Goal: Task Accomplishment & Management: Use online tool/utility

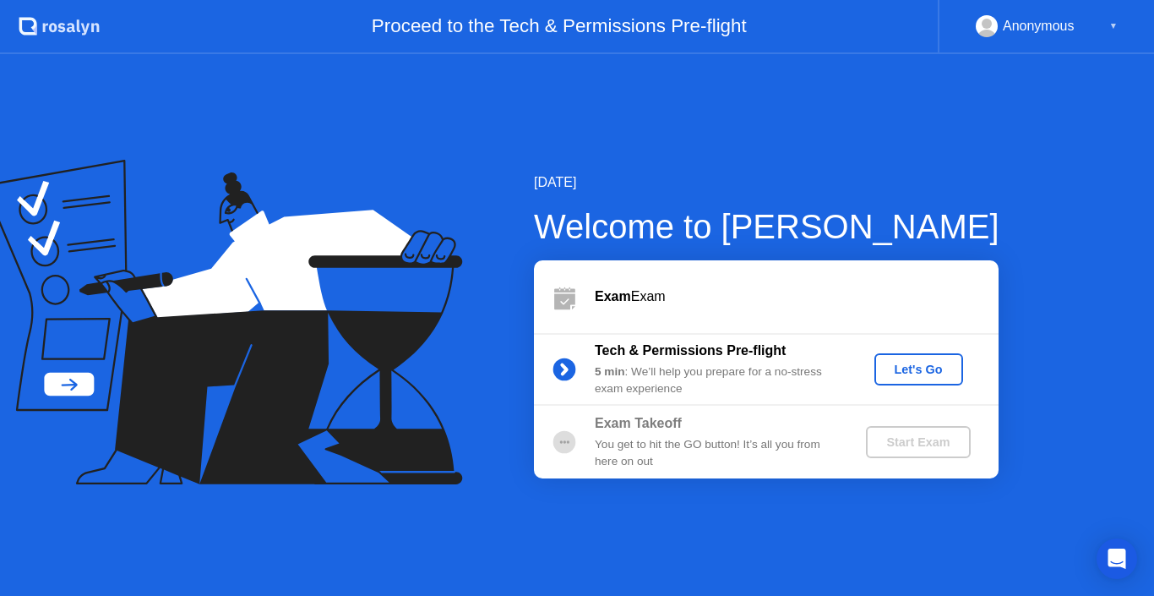
click at [923, 367] on div "Let's Go" at bounding box center [918, 370] width 75 height 14
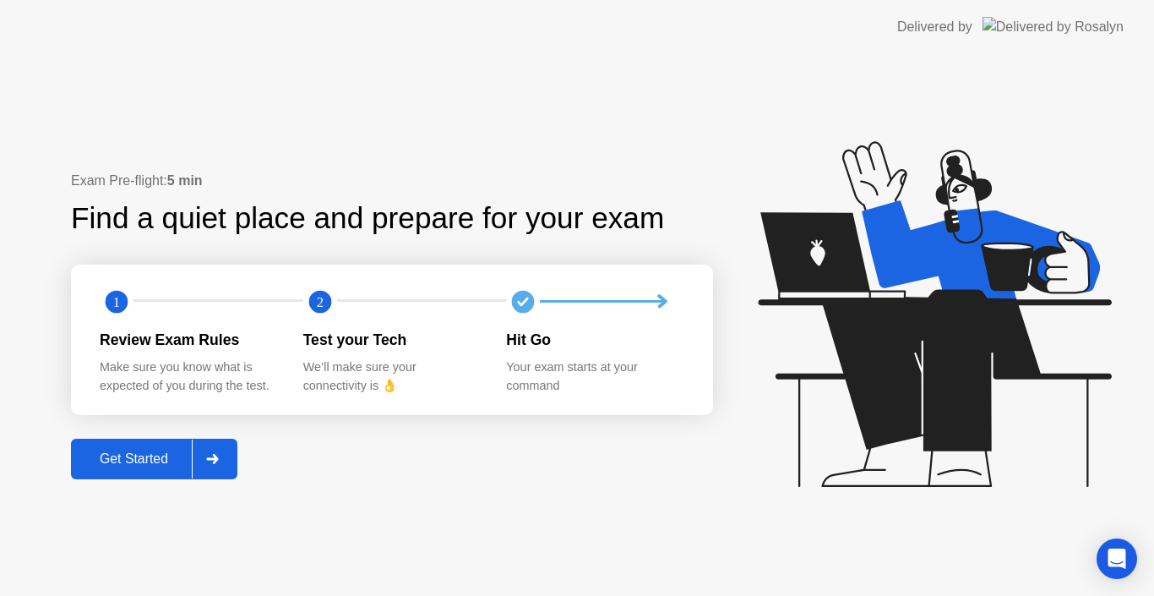
click at [132, 461] on div "Get Started" at bounding box center [134, 458] width 116 height 15
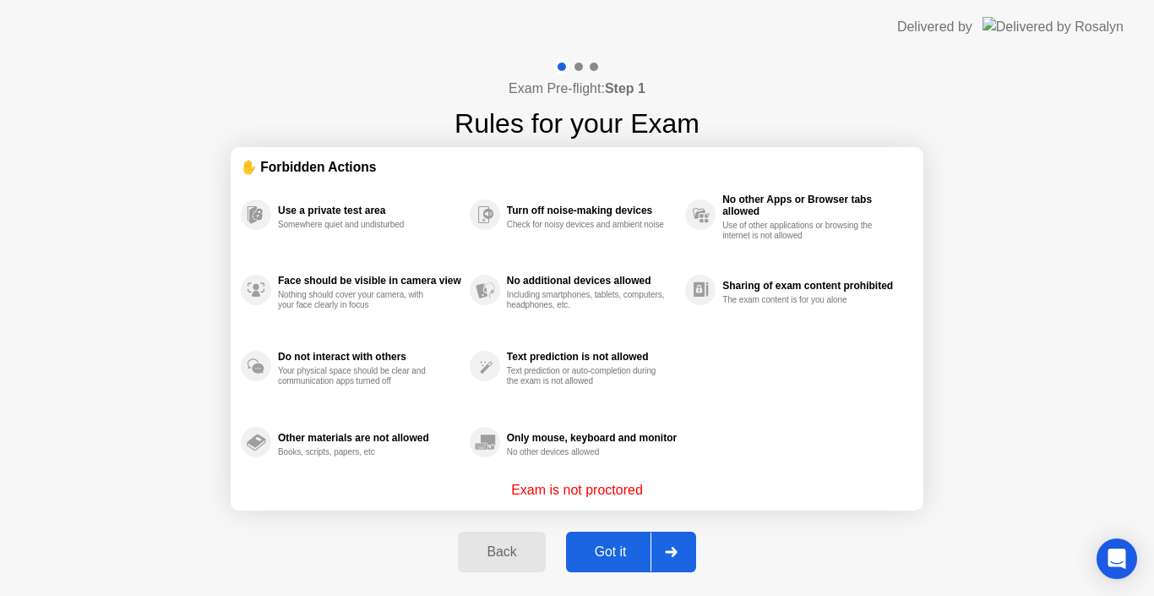
click at [609, 546] on div "Got it" at bounding box center [610, 551] width 79 height 15
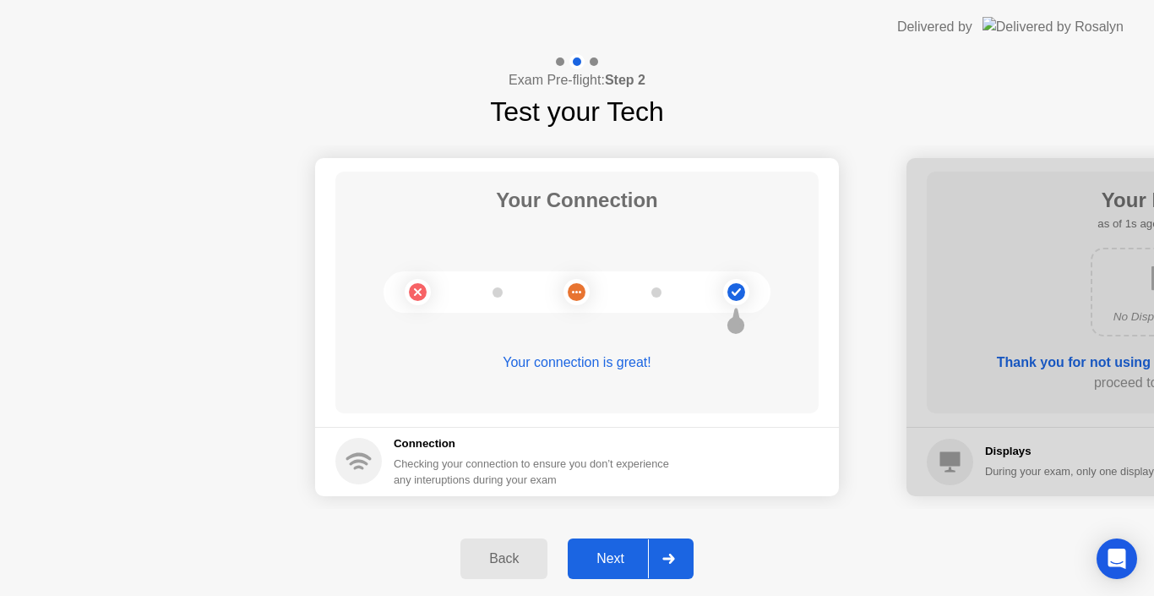
click at [625, 557] on div "Next" at bounding box center [610, 558] width 75 height 15
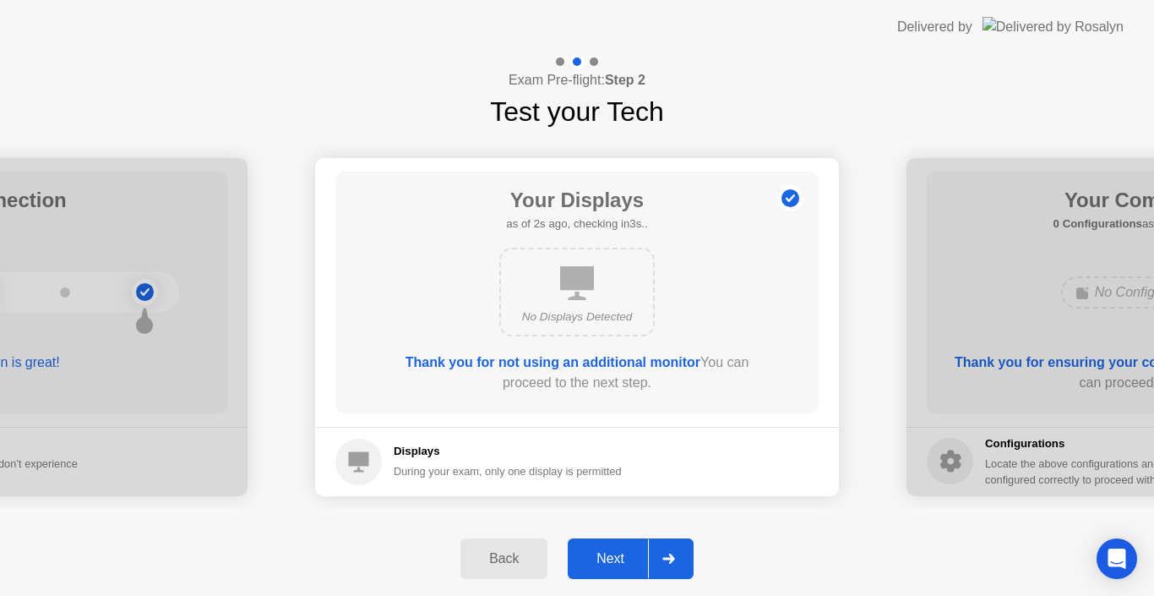
click at [619, 557] on div "Next" at bounding box center [610, 558] width 75 height 15
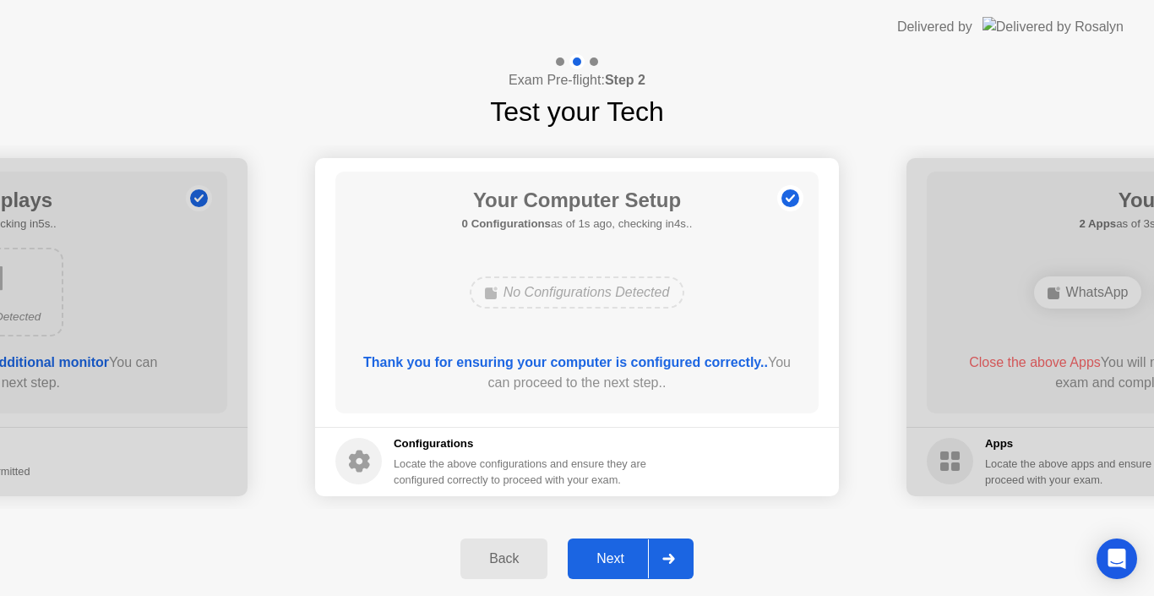
click at [619, 557] on div "Next" at bounding box center [610, 558] width 75 height 15
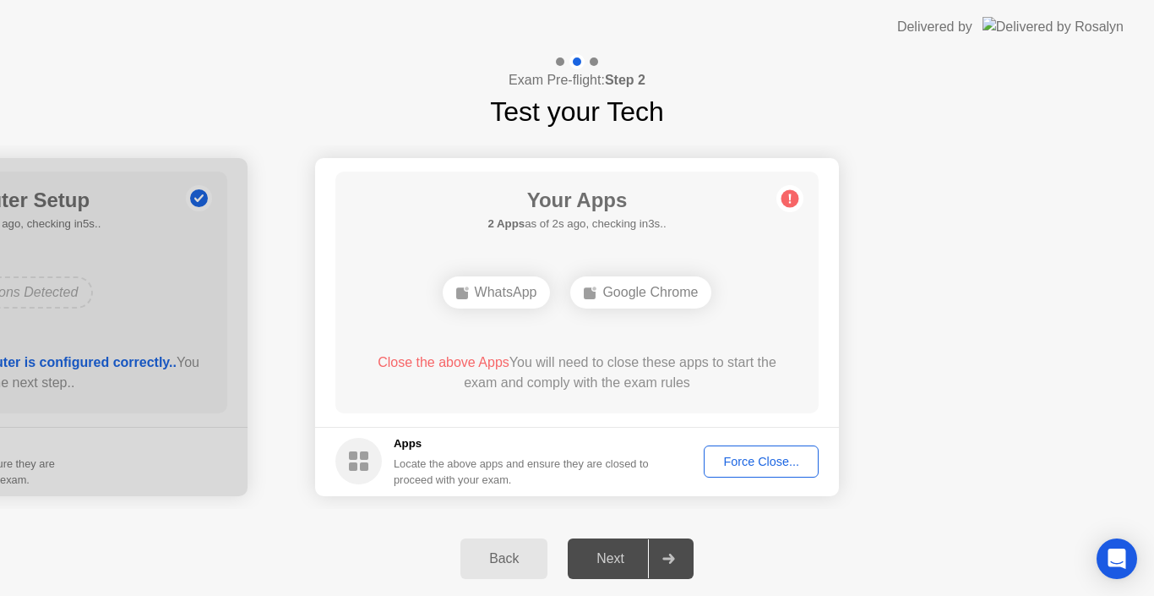
click at [772, 458] on div "Force Close..." at bounding box center [761, 462] width 103 height 14
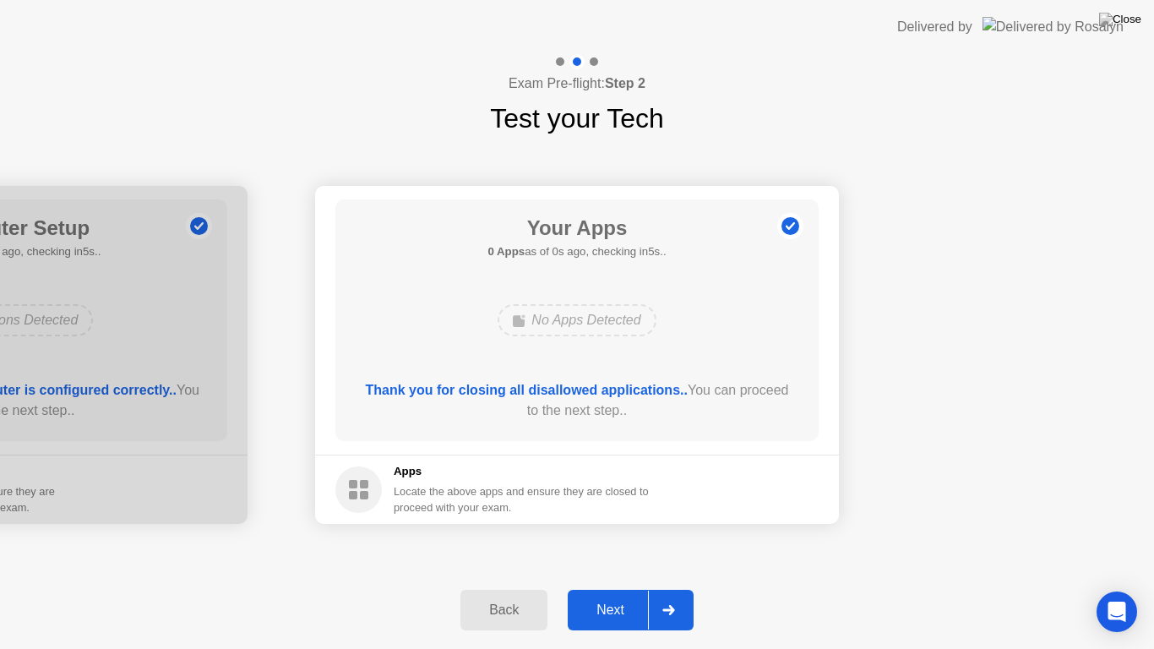
click at [614, 595] on div "Next" at bounding box center [610, 610] width 75 height 15
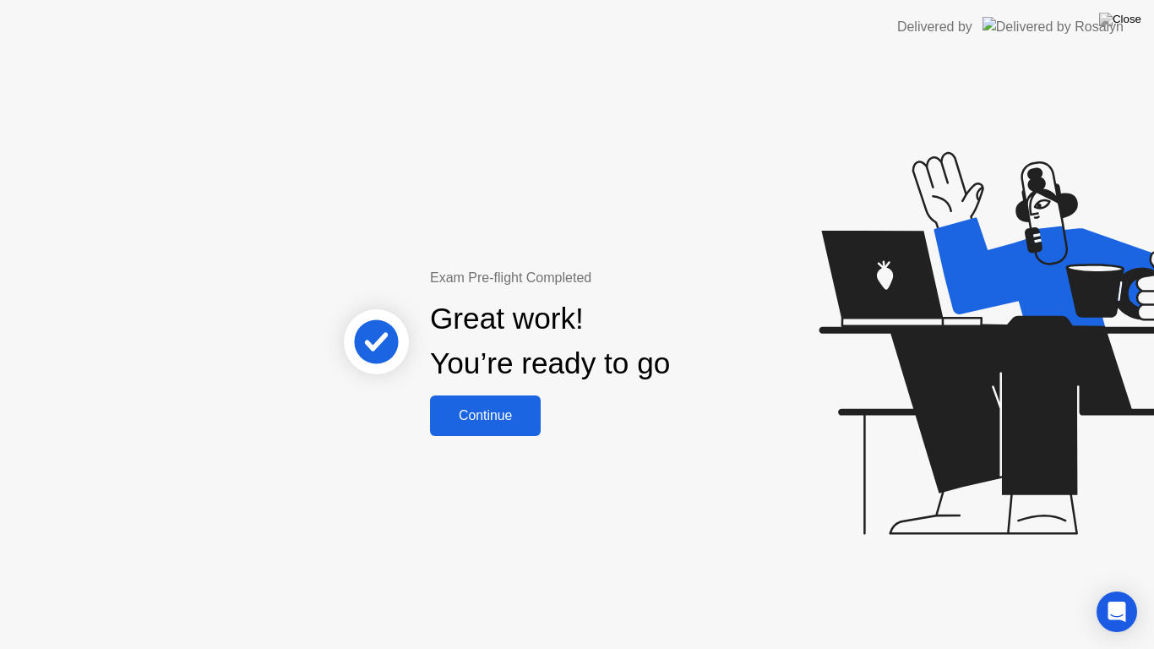
click at [521, 423] on div "Continue" at bounding box center [485, 415] width 101 height 15
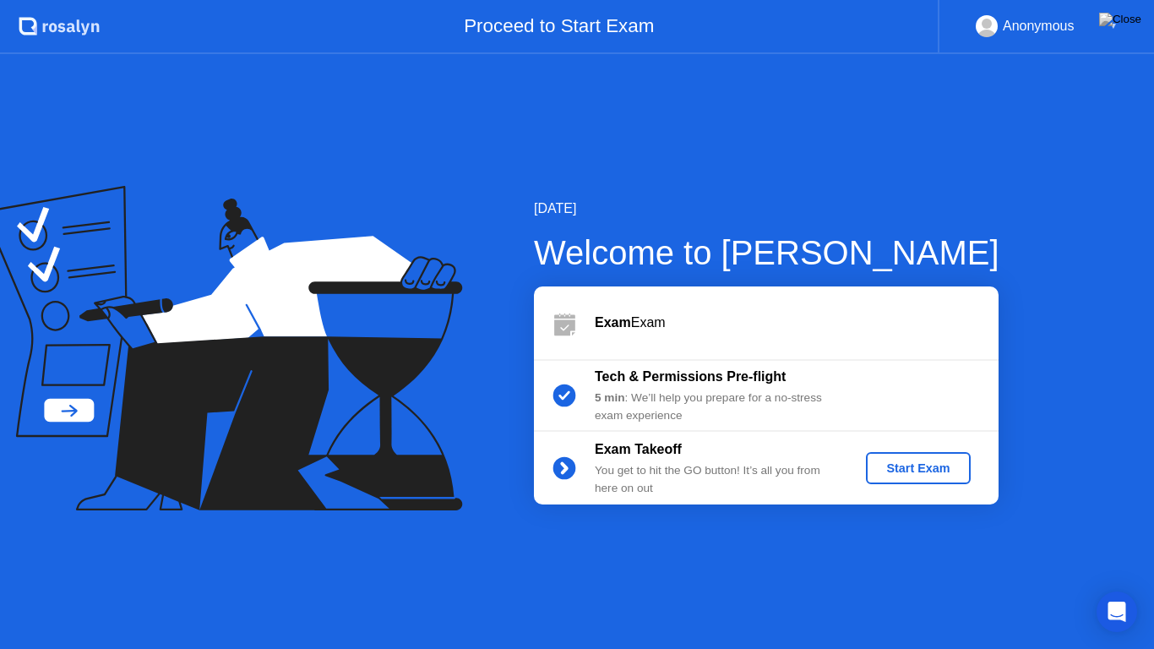
click at [935, 463] on div "Start Exam" at bounding box center [918, 468] width 90 height 14
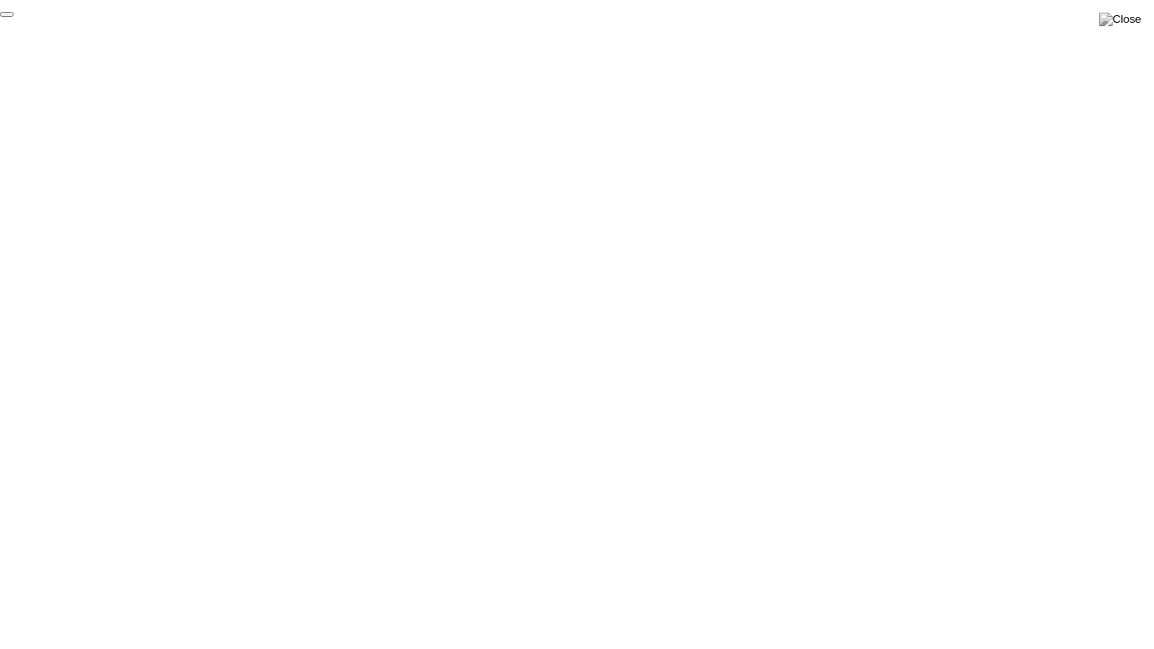
click div "End Proctoring Session"
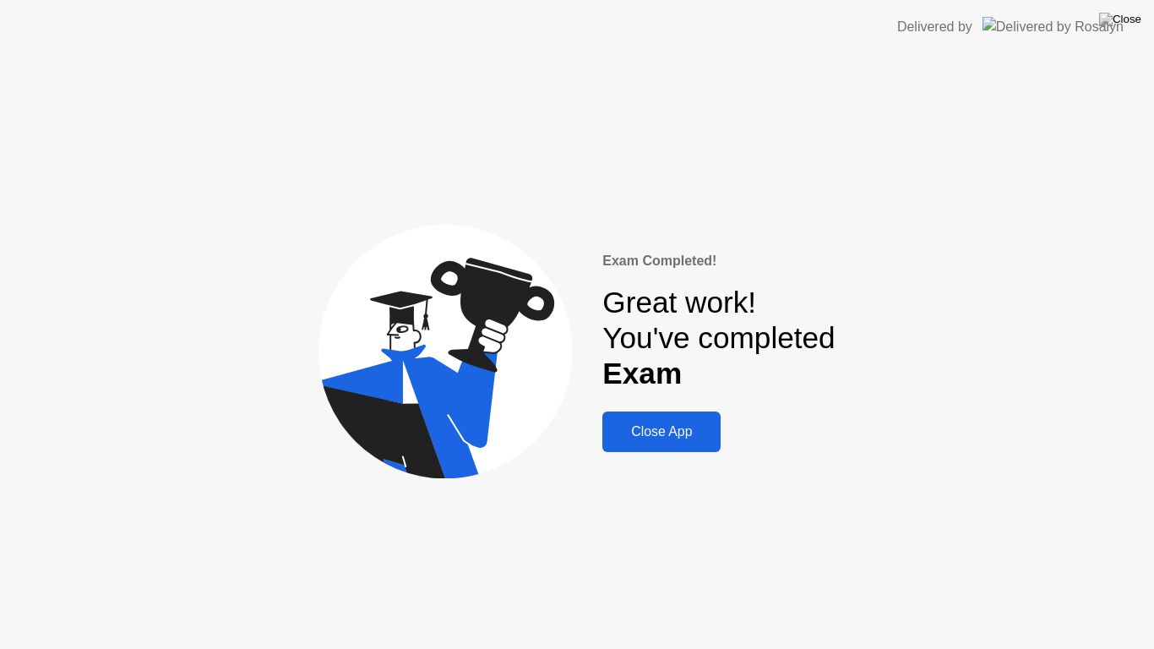
click at [686, 428] on div "Close App" at bounding box center [662, 431] width 108 height 15
